Goal: Transaction & Acquisition: Purchase product/service

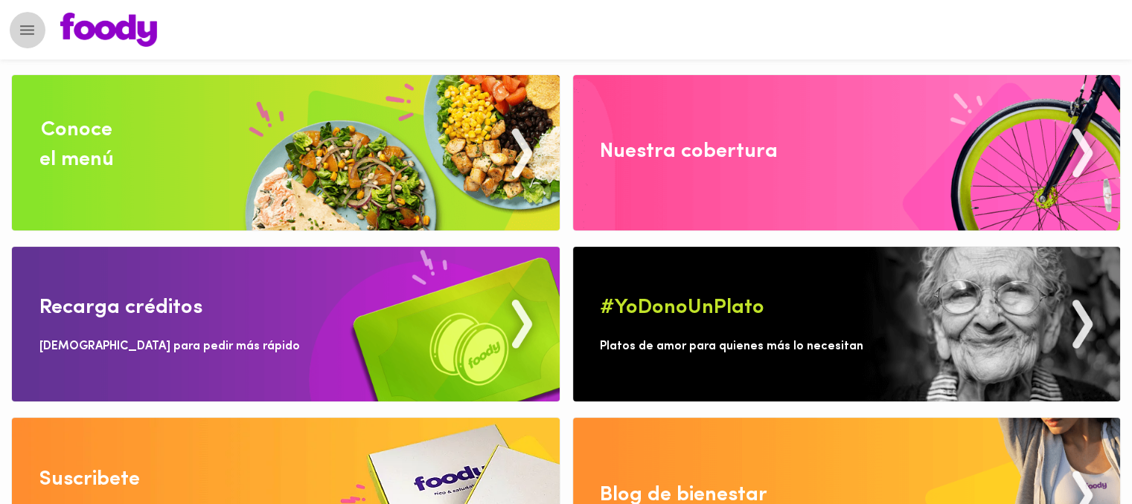
click at [27, 25] on icon "Menu" at bounding box center [27, 30] width 19 height 19
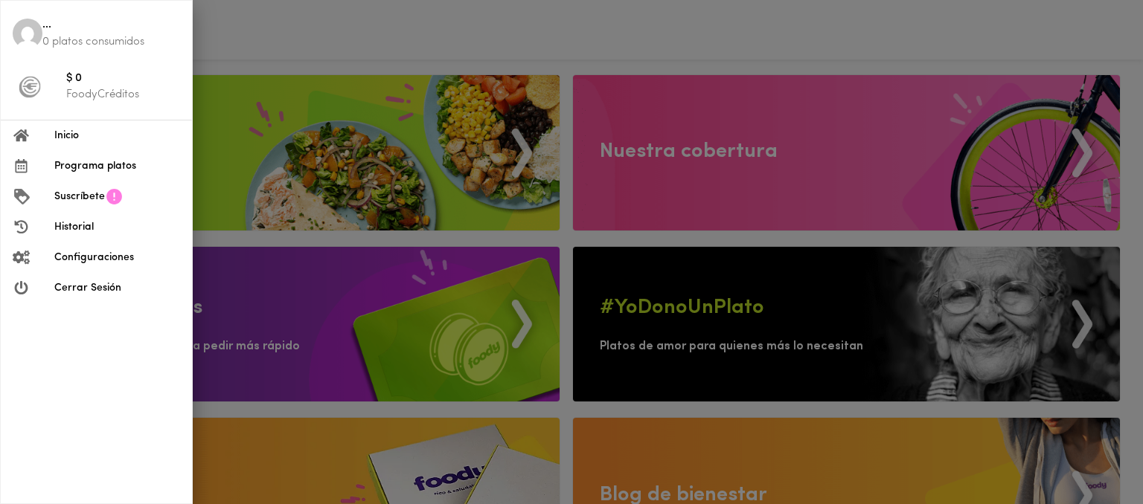
click at [464, 19] on div at bounding box center [571, 252] width 1143 height 504
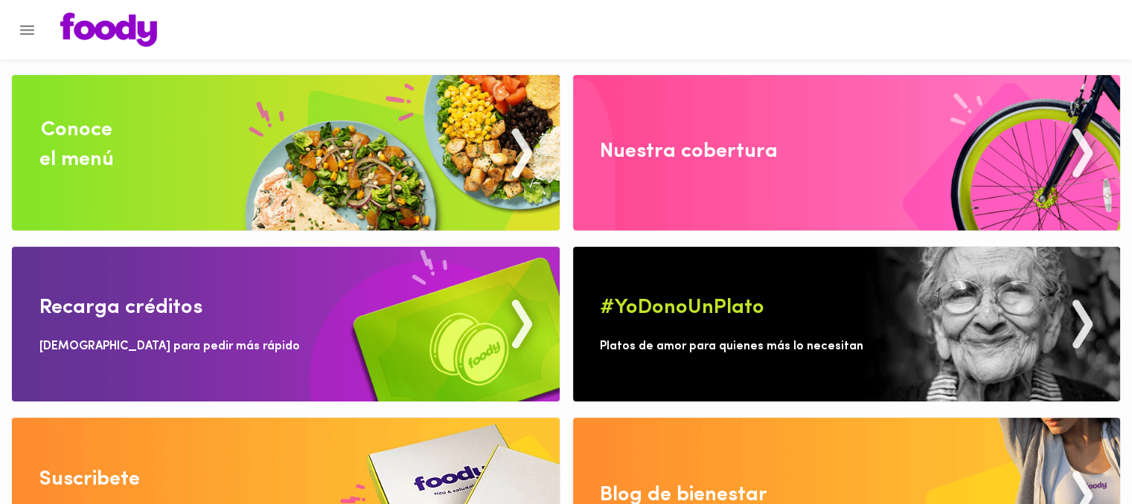
click at [330, 126] on img at bounding box center [286, 152] width 548 height 155
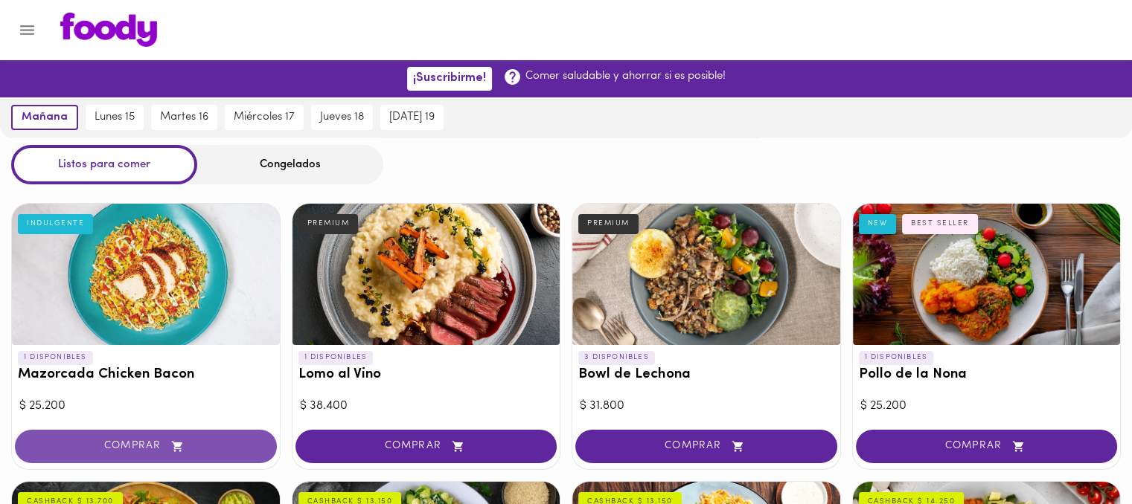
click at [209, 444] on span "COMPRAR" at bounding box center [145, 446] width 225 height 13
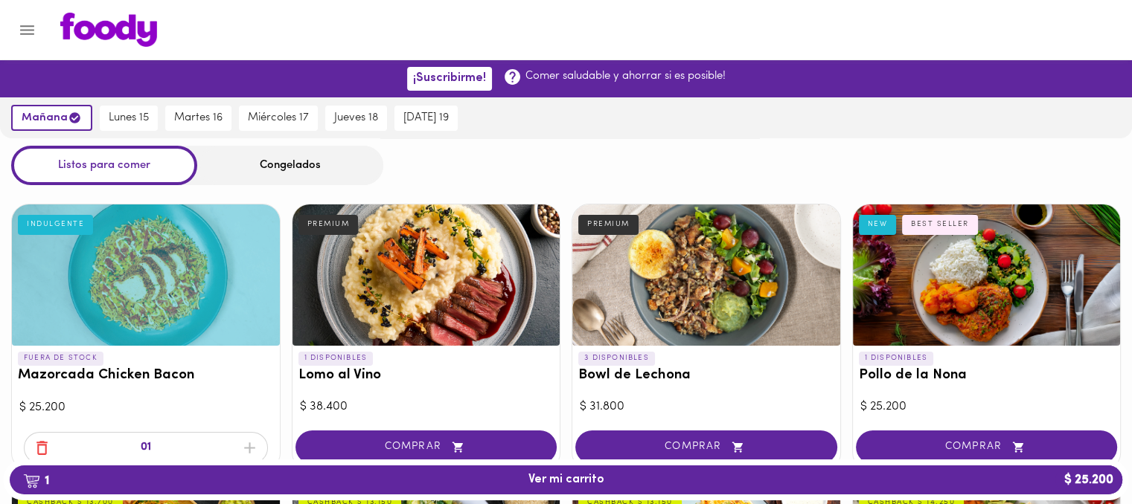
click at [698, 493] on button "1 Ver mi carrito $ 25.200" at bounding box center [566, 480] width 1112 height 29
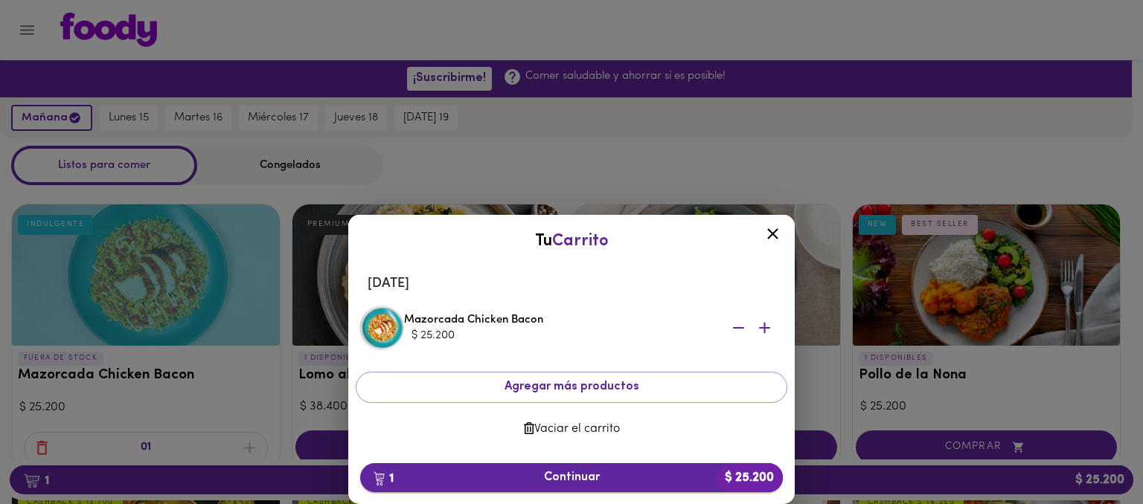
click at [616, 485] on button "1 Continuar $ 25.200" at bounding box center [571, 478] width 423 height 29
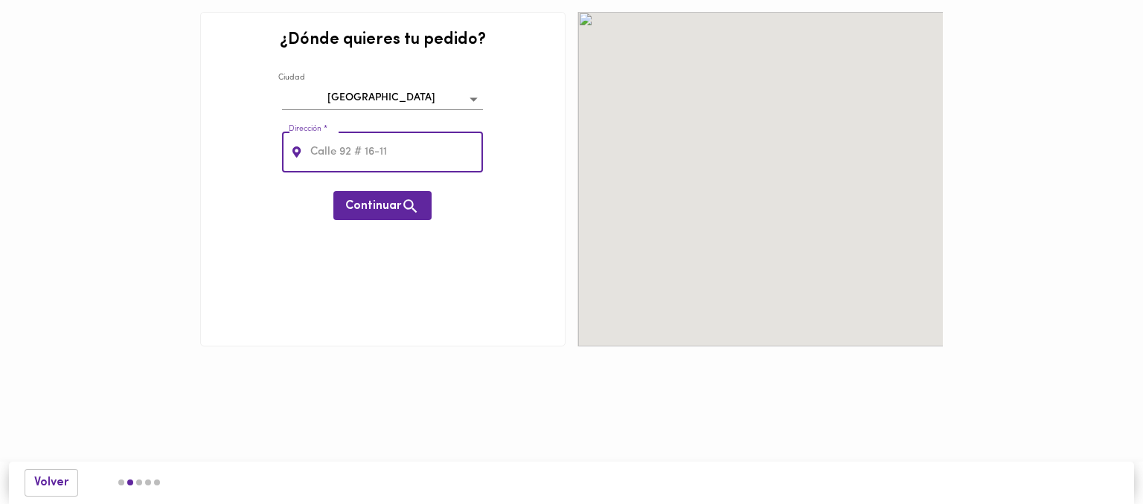
click at [385, 137] on input "text" at bounding box center [395, 152] width 176 height 41
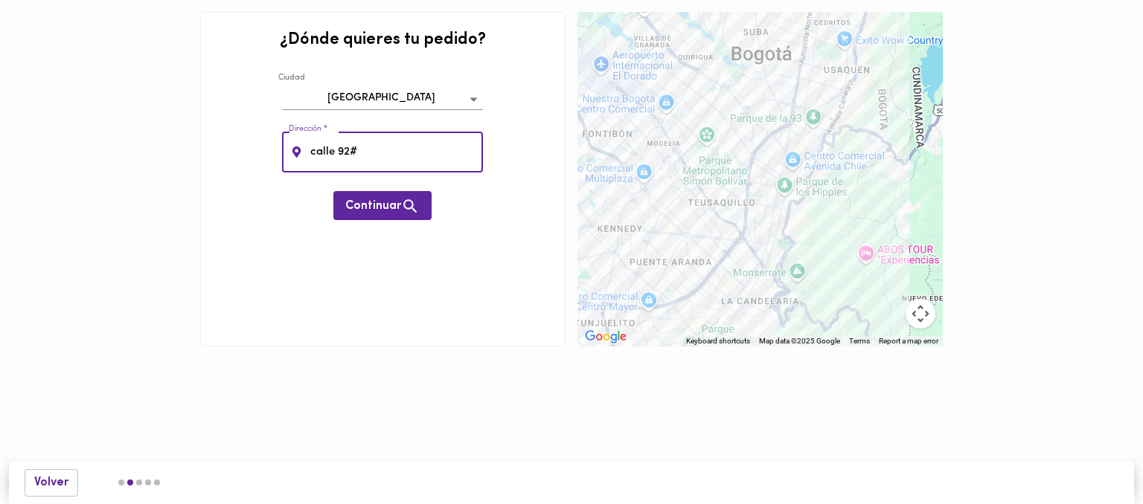
type input "calle 92#"
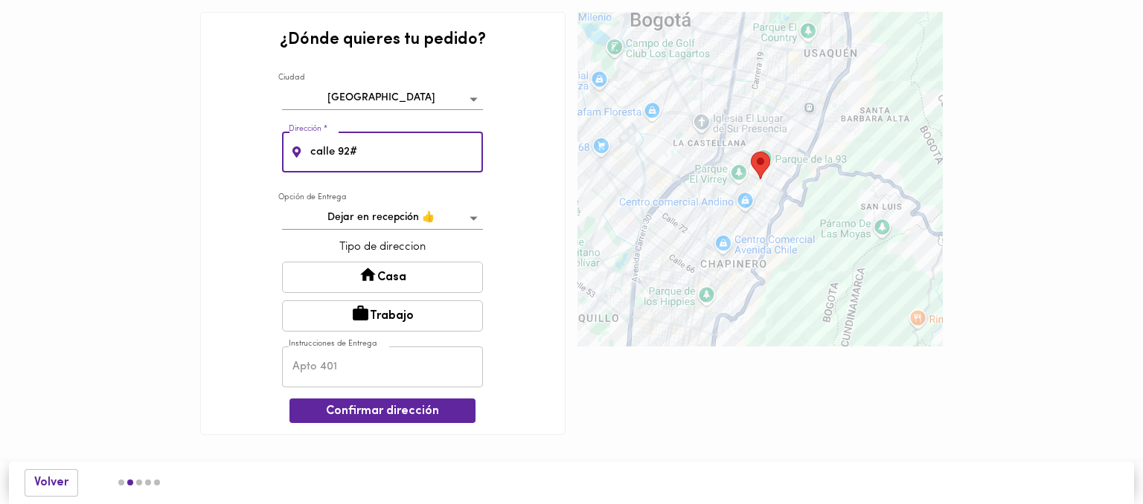
click at [434, 278] on button "Casa" at bounding box center [382, 277] width 201 height 31
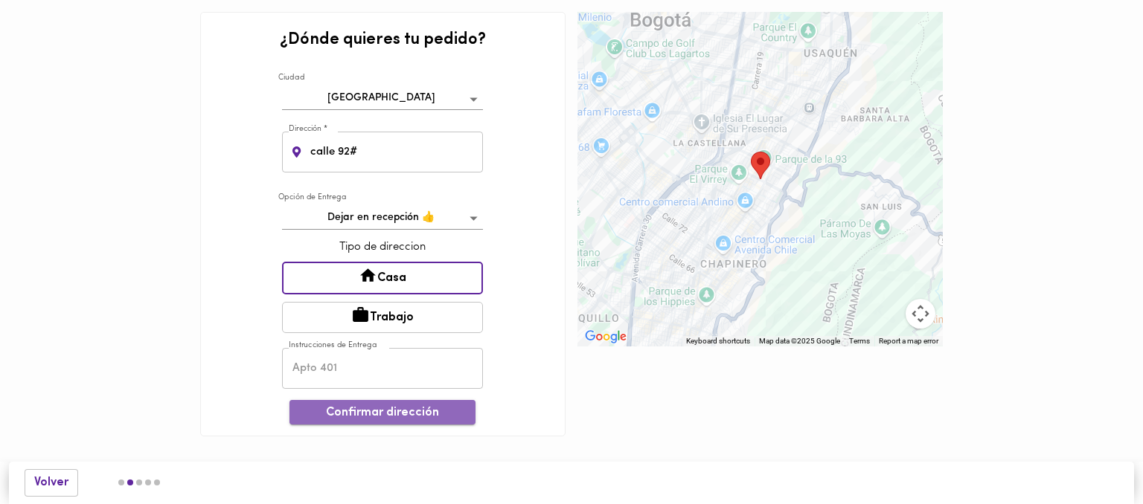
click at [440, 406] on span "Confirmar dirección" at bounding box center [382, 413] width 162 height 14
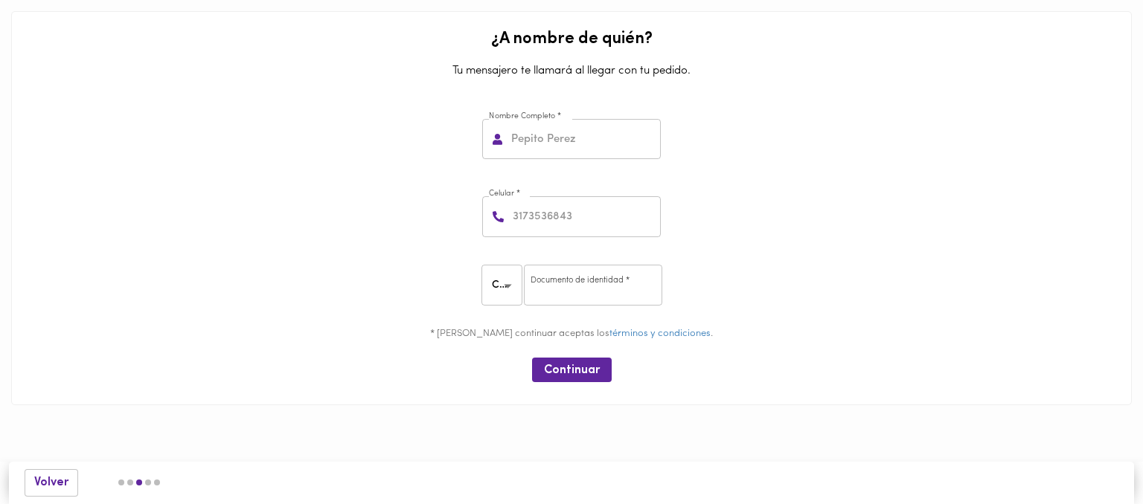
click at [557, 155] on input "text" at bounding box center [584, 139] width 153 height 41
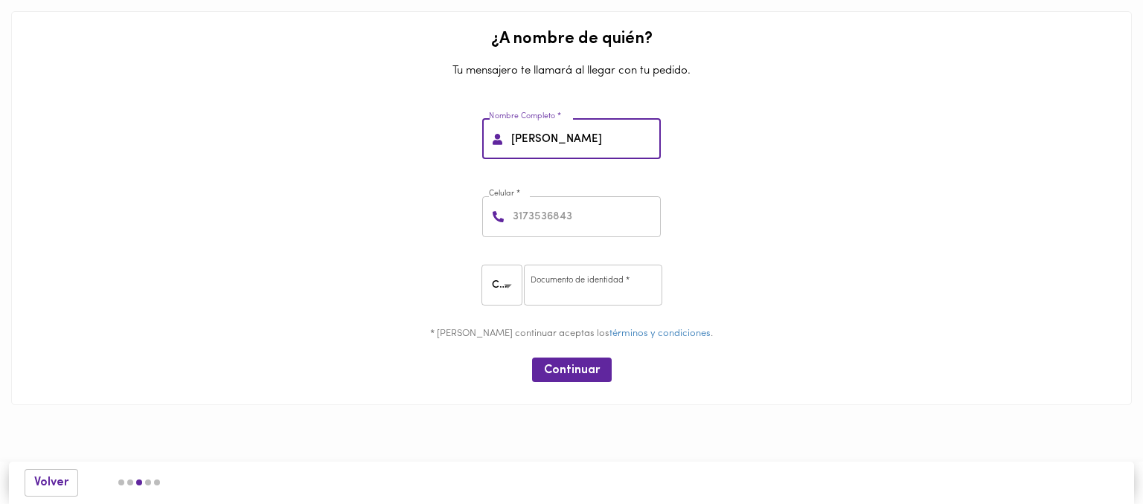
type input "pepe peres"
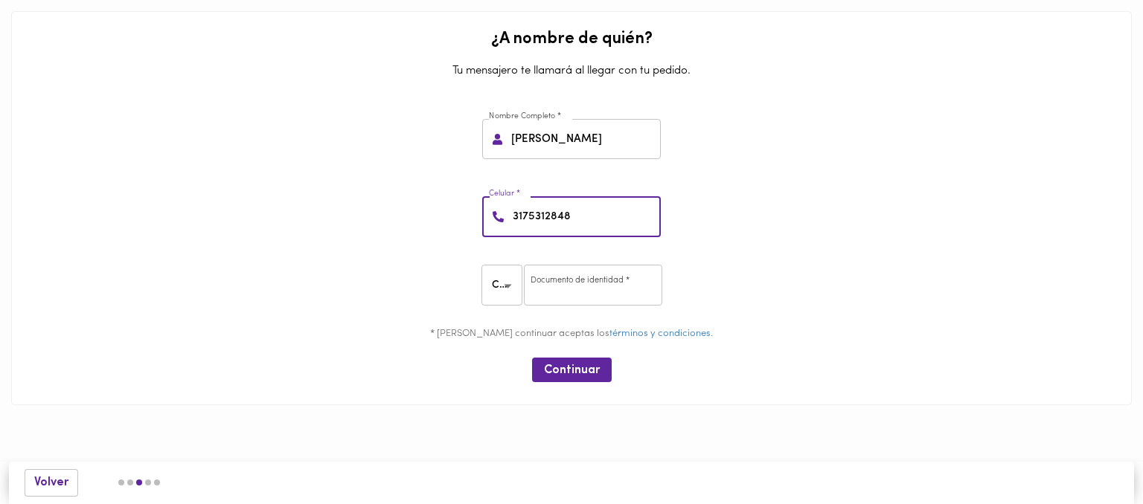
type input "3175312848"
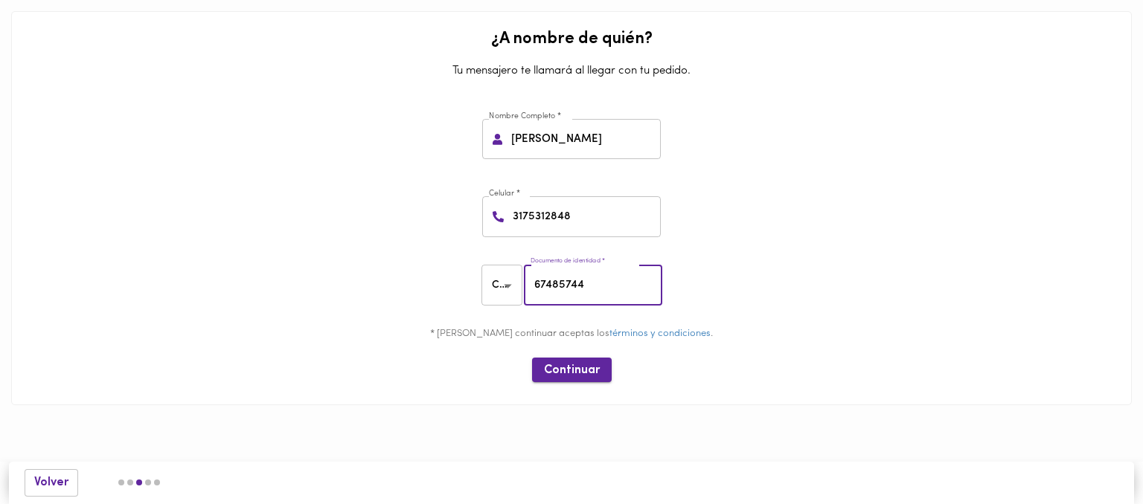
type input "67485744"
click at [548, 373] on span "Continuar" at bounding box center [572, 371] width 56 height 14
click at [579, 370] on span "Continuar" at bounding box center [572, 371] width 56 height 14
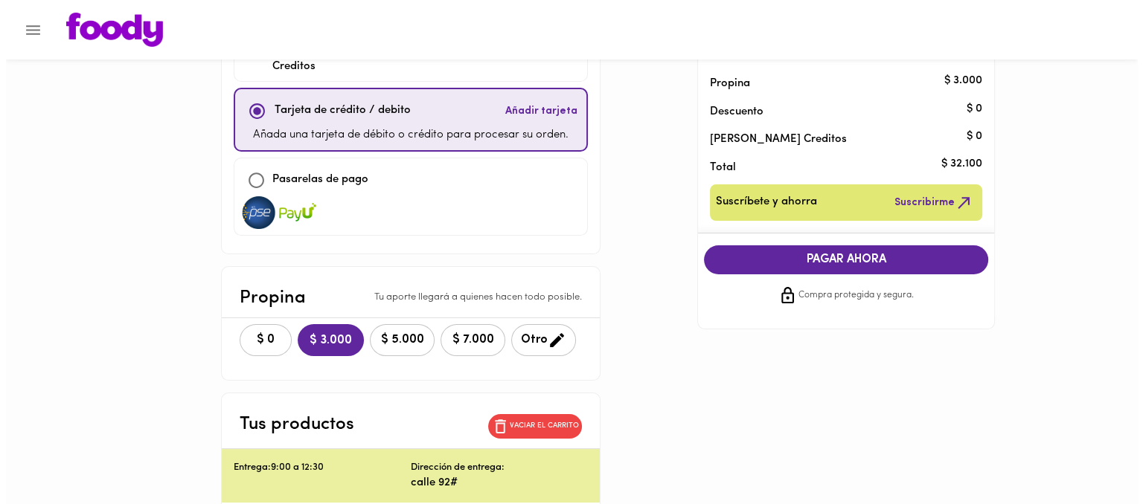
scroll to position [122, 0]
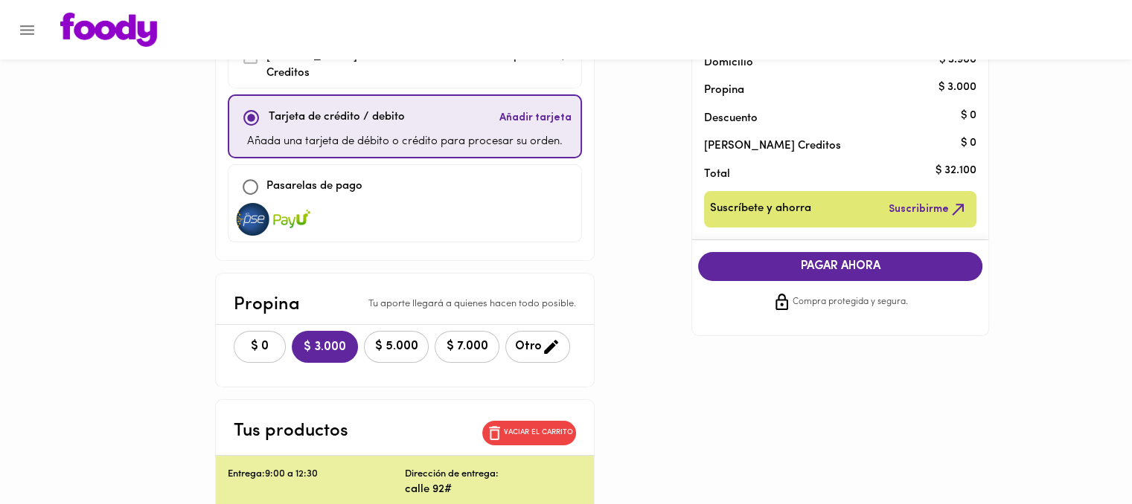
click at [304, 109] on p "Tarjeta de crédito / debito" at bounding box center [337, 117] width 136 height 17
click at [535, 111] on span "Añadir tarjeta" at bounding box center [535, 118] width 72 height 15
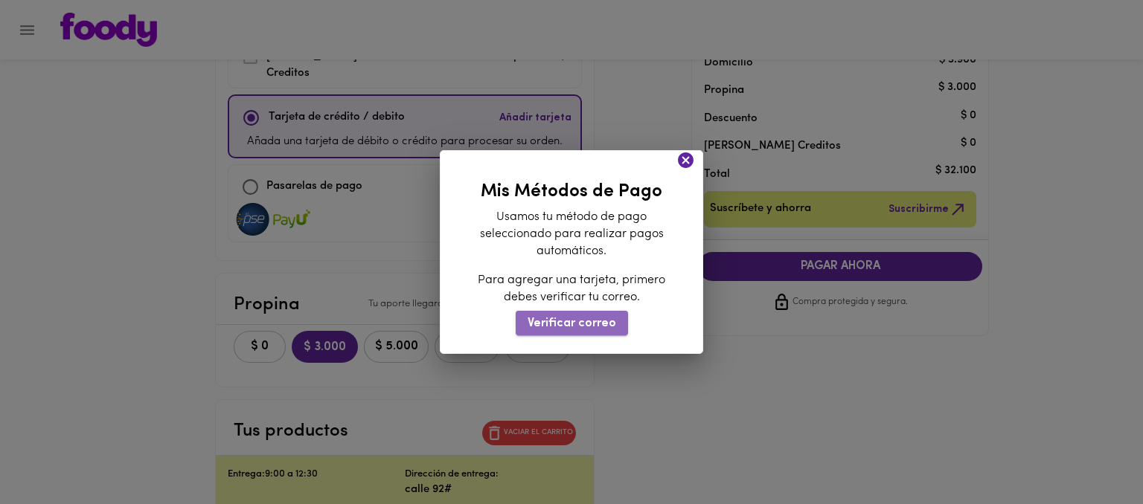
click at [598, 324] on span "Verificar correo" at bounding box center [571, 324] width 89 height 14
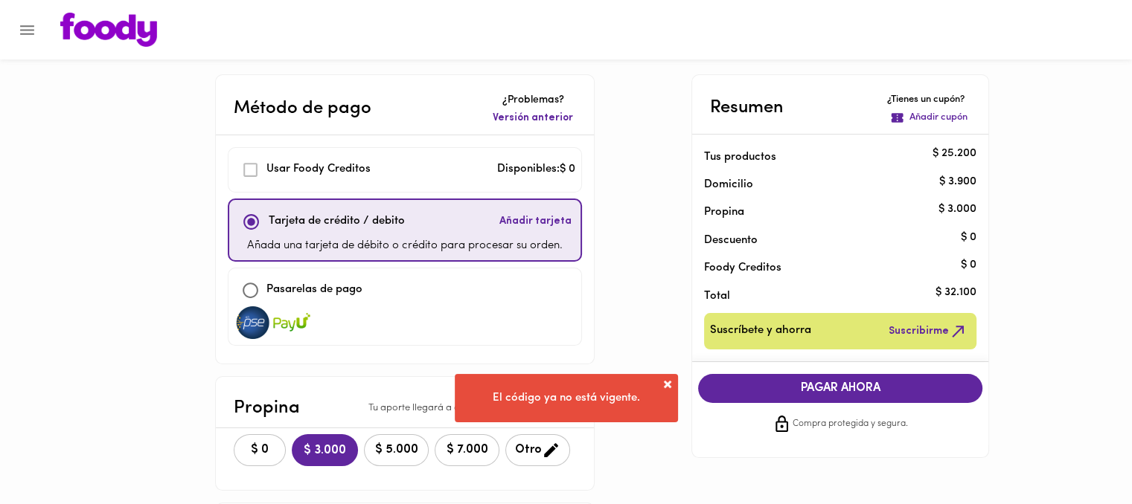
click at [551, 230] on button "Añadir tarjeta" at bounding box center [535, 222] width 78 height 32
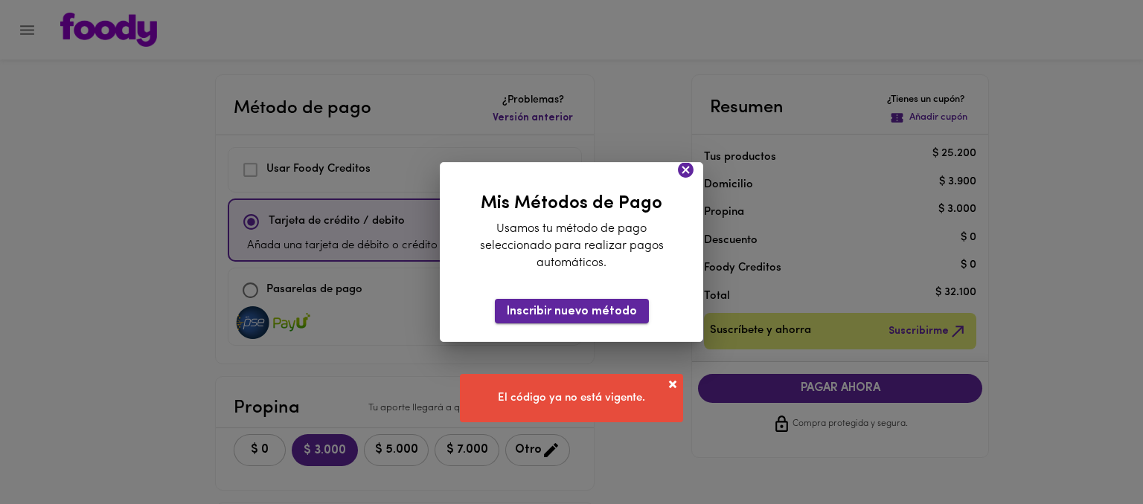
click at [595, 313] on span "Inscribir nuevo método" at bounding box center [572, 312] width 130 height 14
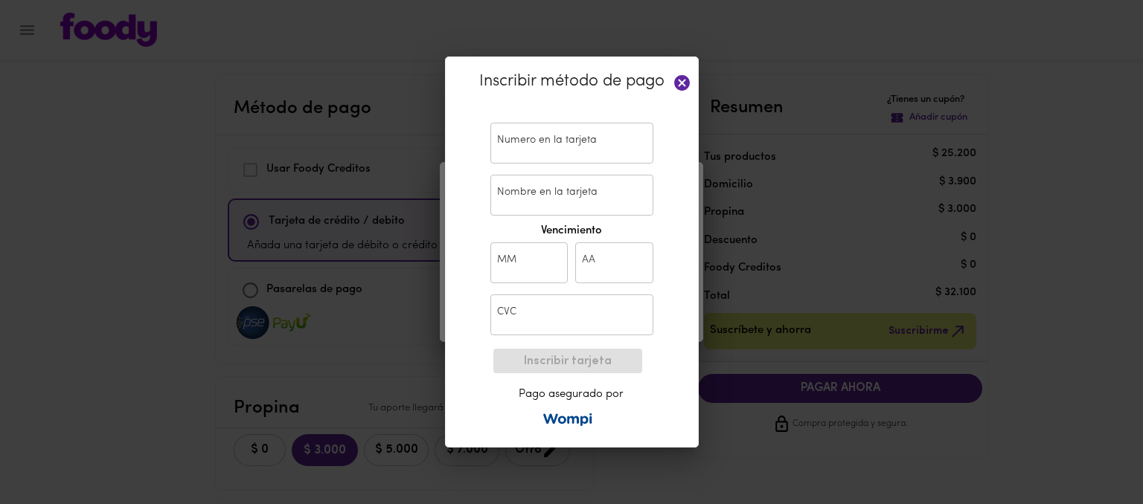
click at [559, 152] on input "text" at bounding box center [571, 143] width 163 height 41
paste input "5306 9171 8212 3112"
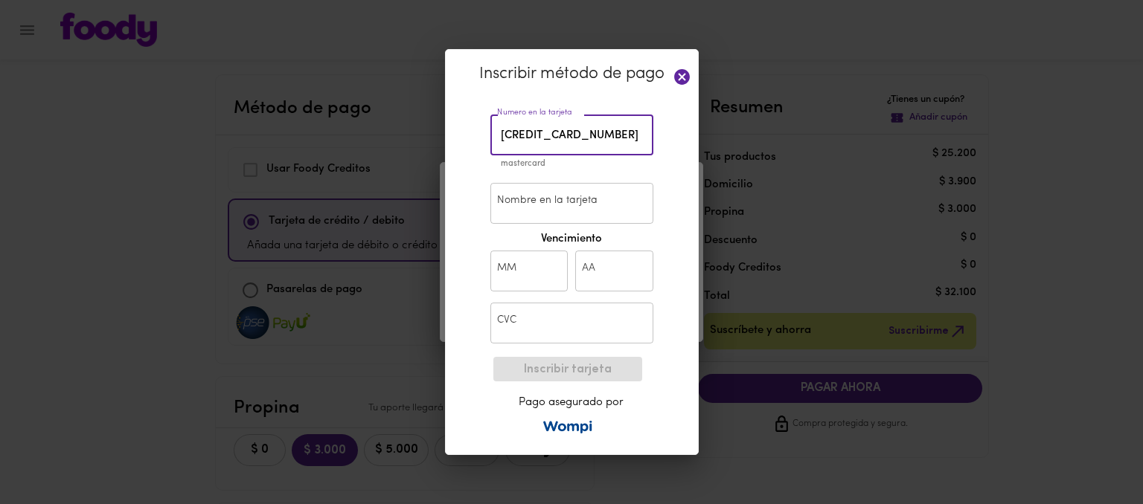
type input "5306 9171 8212 3112"
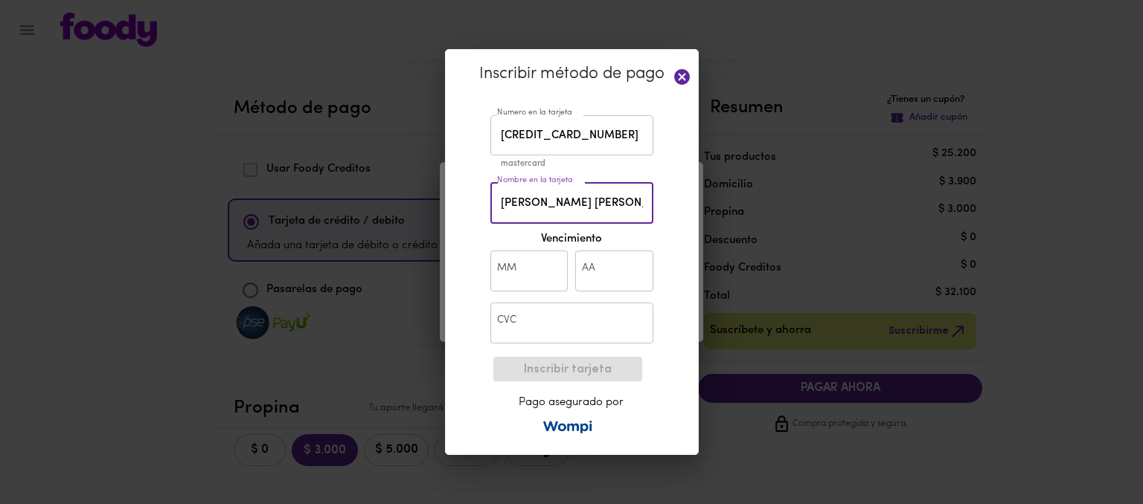
type input "miguel mendoza morales"
type input "07"
type input "27"
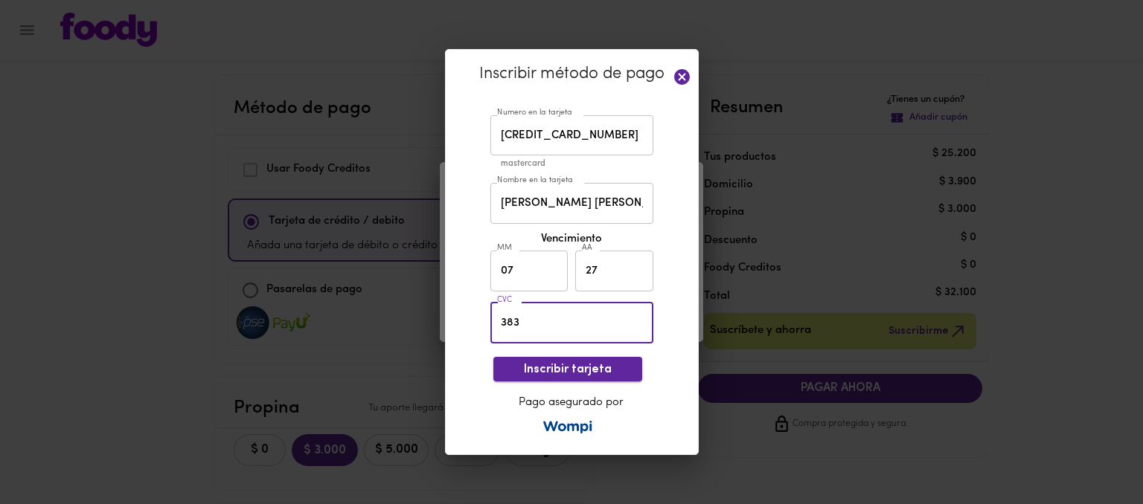
type input "383"
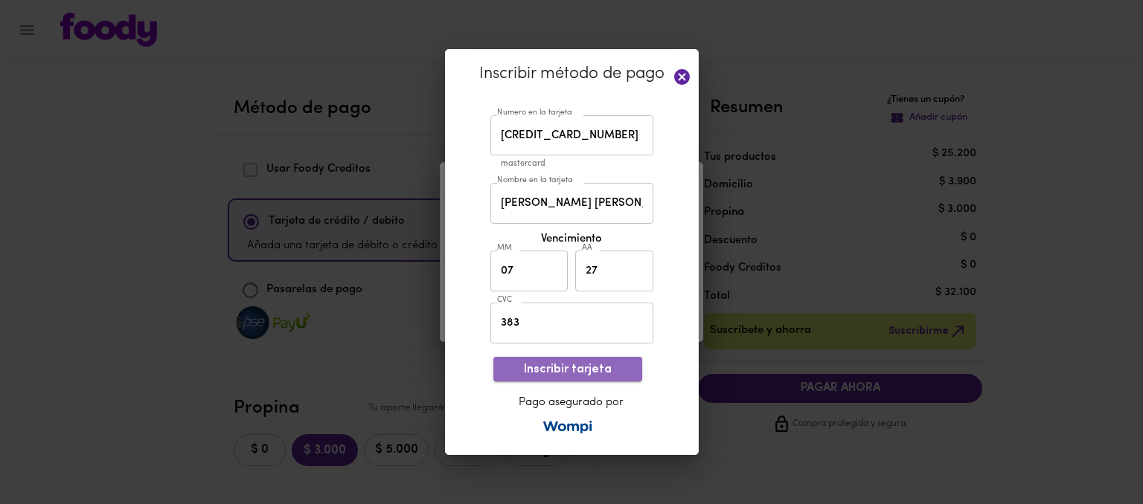
click at [575, 368] on span "Inscribir tarjeta" at bounding box center [567, 370] width 125 height 14
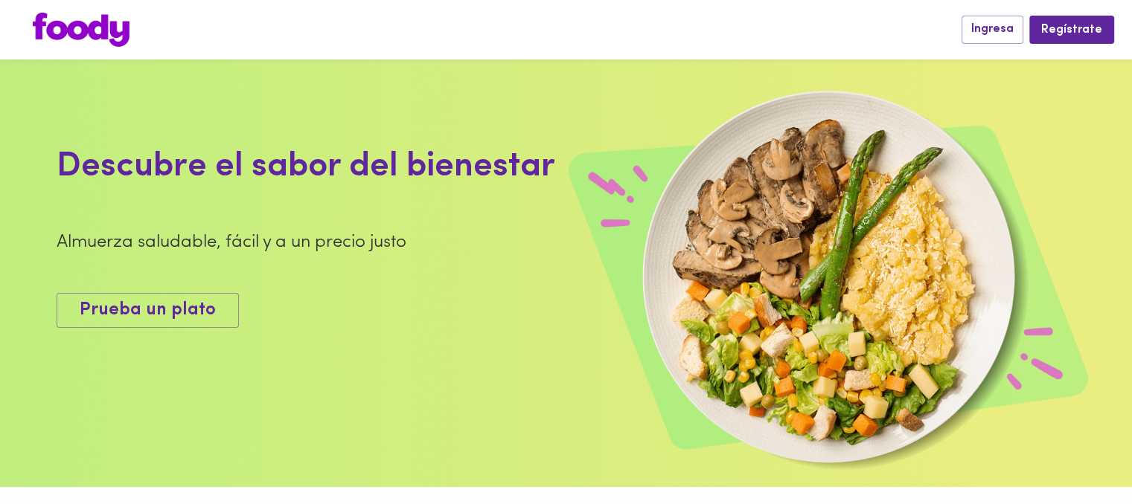
click at [954, 28] on div at bounding box center [489, 30] width 943 height 34
click at [1001, 25] on span "Ingresa" at bounding box center [992, 29] width 42 height 14
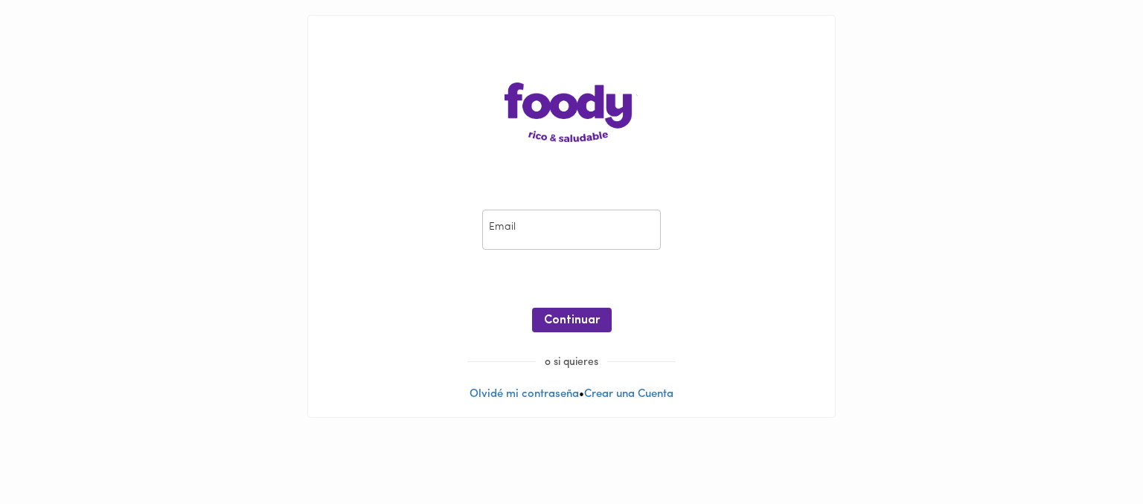
click at [543, 219] on input "email" at bounding box center [571, 230] width 179 height 41
paste input "[EMAIL_ADDRESS][DOMAIN_NAME]"
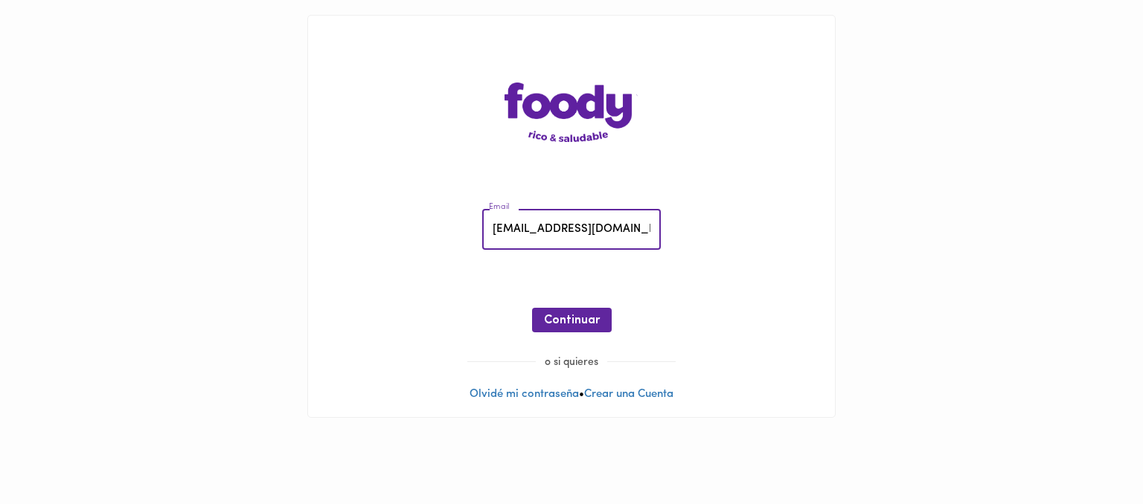
scroll to position [0, 7]
type input "[EMAIL_ADDRESS][DOMAIN_NAME]"
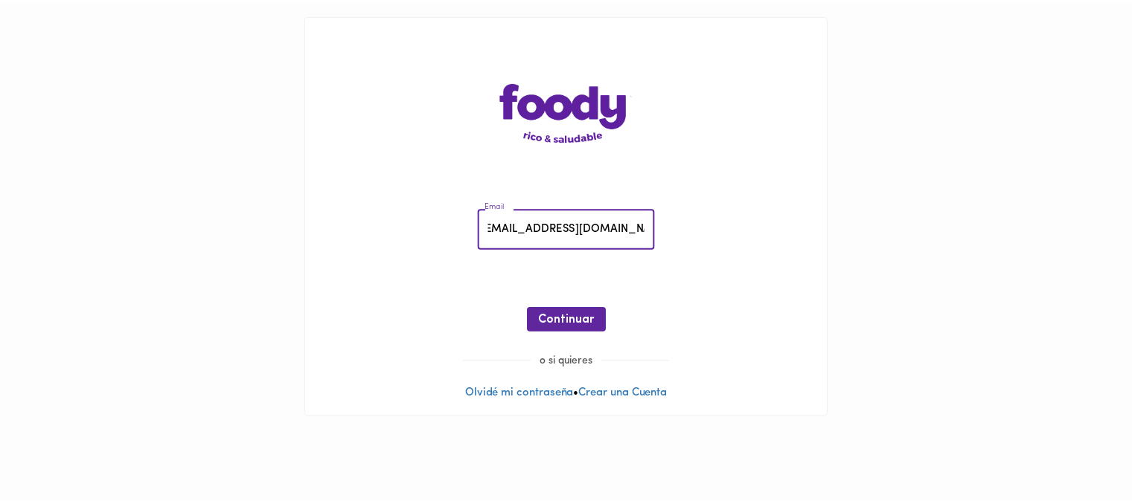
scroll to position [0, 0]
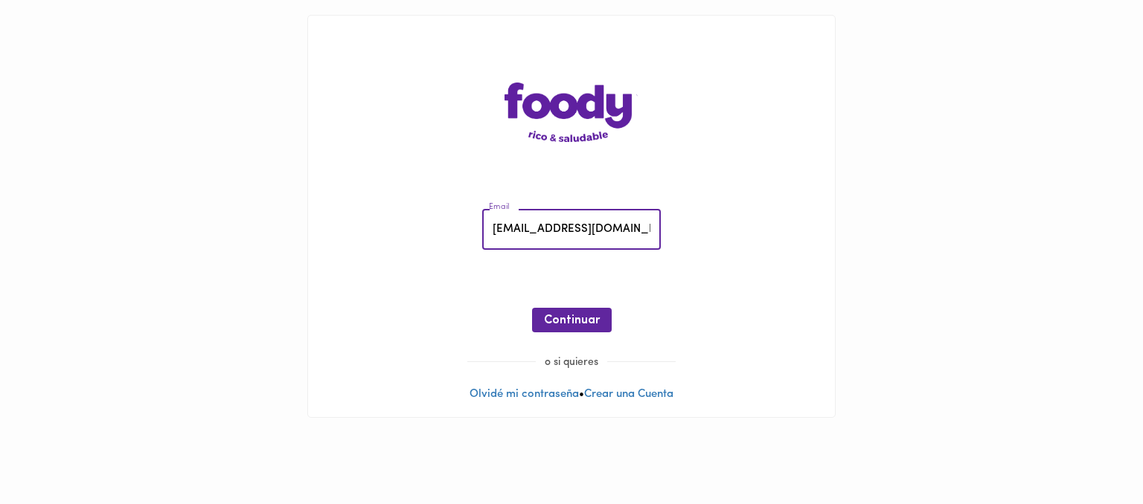
click at [612, 322] on div "Continuar" at bounding box center [571, 320] width 497 height 25
click at [577, 316] on span "Continuar" at bounding box center [572, 321] width 56 height 14
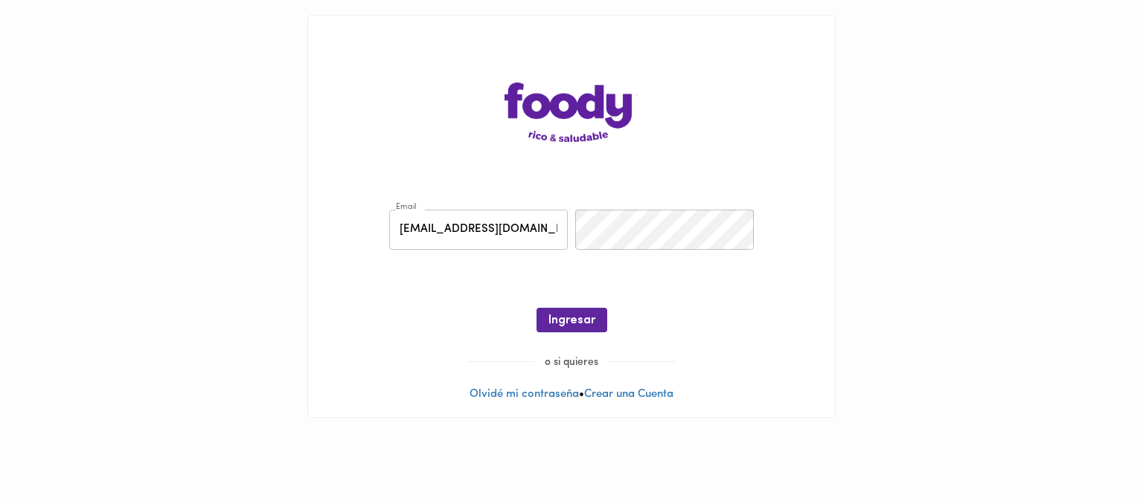
click at [441, 231] on input "[EMAIL_ADDRESS][DOMAIN_NAME]" at bounding box center [478, 230] width 179 height 41
click at [417, 225] on input "[EMAIL_ADDRESS][DOMAIN_NAME]" at bounding box center [478, 230] width 179 height 41
